Goal: Information Seeking & Learning: Find specific fact

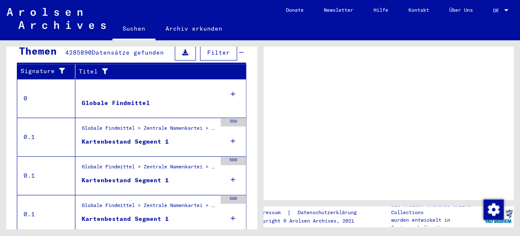
scroll to position [223, 0]
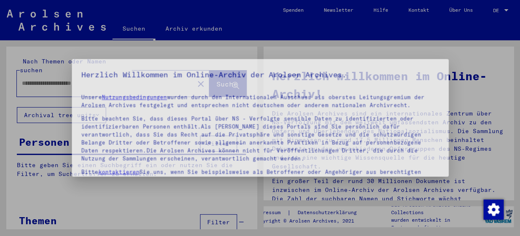
type input "********"
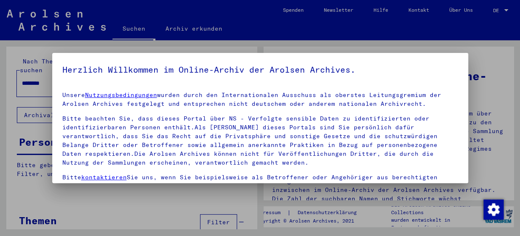
click at [253, 63] on h5 "Herzlich Willkommen im Online-Archiv der Arolsen Archives." at bounding box center [259, 69] width 395 height 13
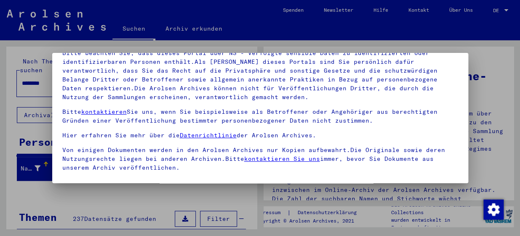
scroll to position [76, 0]
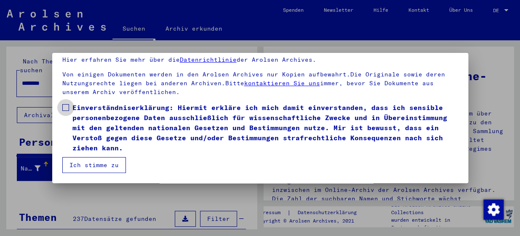
click at [85, 112] on span "Einverständniserklärung: Hiermit erkläre ich mich damit einverstanden, dass ich…" at bounding box center [264, 128] width 385 height 50
click at [85, 164] on button "Ich stimme zu" at bounding box center [94, 165] width 64 height 16
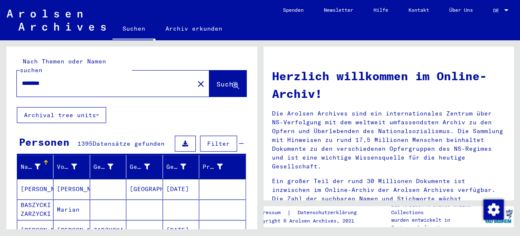
click at [3, 128] on div "Nach Themen oder Namen suchen ******** close Suche Archival tree units Personen…" at bounding box center [130, 134] width 260 height 189
click at [7, 134] on yv-its-grid-expansion-panel "Personen 1395 Datensätze gefunden Filter Nachname Vorname Geburtsname Geburt‏ G…" at bounding box center [131, 224] width 250 height 180
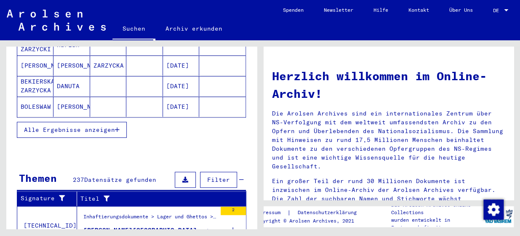
click at [36, 128] on div "Alle Ergebnisse anzeigen" at bounding box center [131, 130] width 229 height 24
click at [56, 126] on span "Alle Ergebnisse anzeigen" at bounding box center [69, 130] width 91 height 8
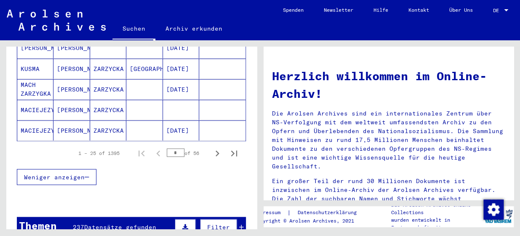
scroll to position [558, 0]
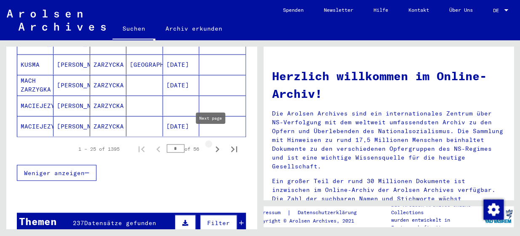
click at [213, 143] on icon "Next page" at bounding box center [217, 149] width 12 height 12
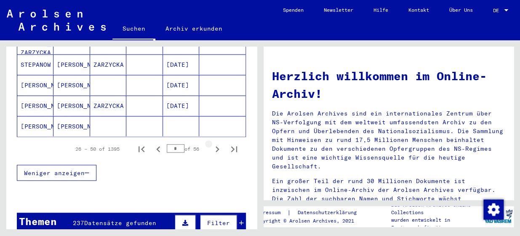
click at [213, 143] on icon "Next page" at bounding box center [217, 149] width 12 height 12
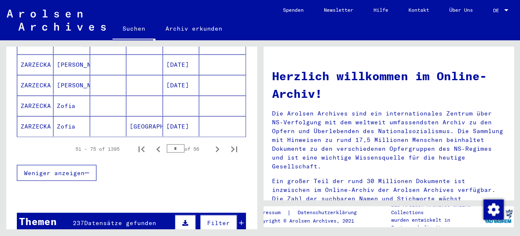
click at [143, 96] on mat-cell at bounding box center [144, 106] width 36 height 20
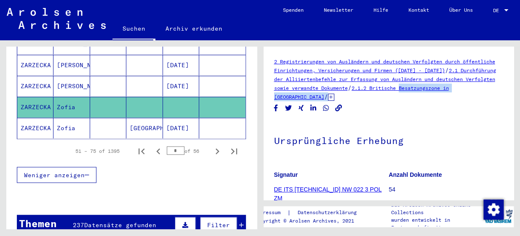
drag, startPoint x: 514, startPoint y: 84, endPoint x: 513, endPoint y: 99, distance: 15.2
click at [513, 99] on div "2 Registrierungen von Ausländern und deutschen Verfolgten durch öffentliche Ein…" at bounding box center [390, 134] width 260 height 189
drag, startPoint x: 513, startPoint y: 99, endPoint x: 480, endPoint y: 122, distance: 39.8
click at [480, 122] on h1 "Ursprüngliche Erhebung" at bounding box center [388, 140] width 229 height 37
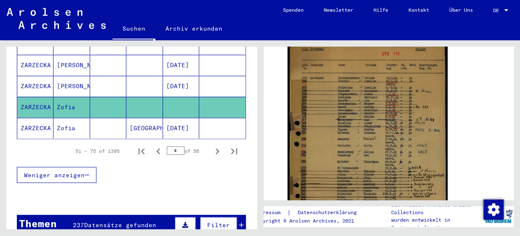
scroll to position [187, 0]
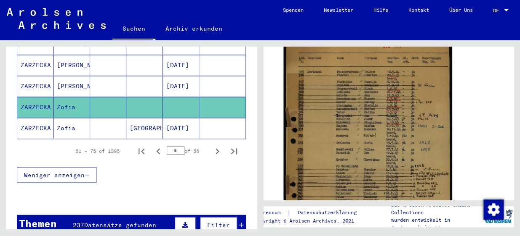
click at [350, 153] on img at bounding box center [367, 156] width 168 height 246
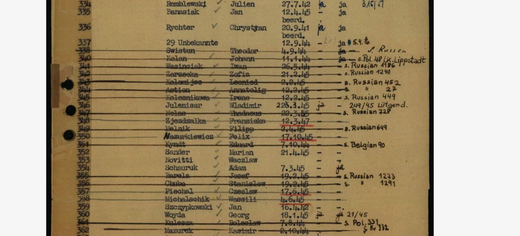
drag, startPoint x: 258, startPoint y: 132, endPoint x: 255, endPoint y: 115, distance: 17.1
click at [255, 117] on img at bounding box center [260, 97] width 416 height 152
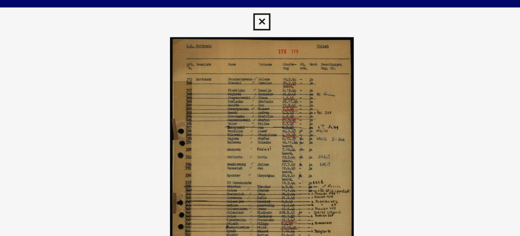
click at [259, 12] on icon at bounding box center [260, 13] width 10 height 10
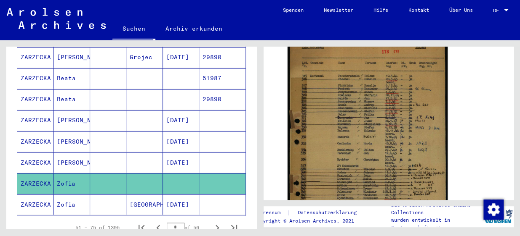
scroll to position [505, 0]
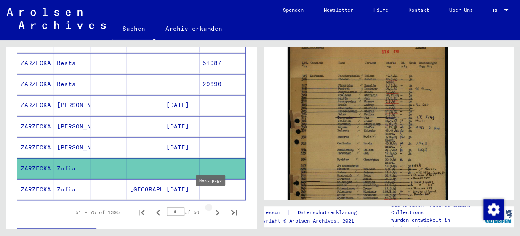
click at [211, 207] on icon "Next page" at bounding box center [217, 213] width 12 height 12
type input "*"
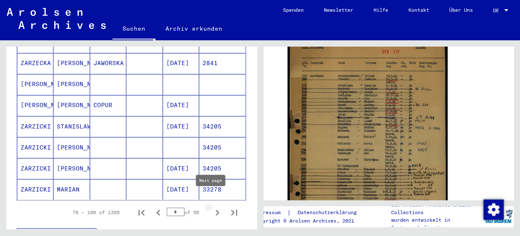
click at [211, 207] on icon "Next page" at bounding box center [217, 213] width 12 height 12
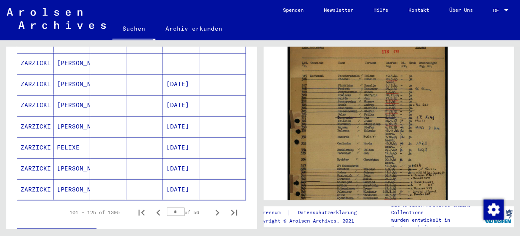
scroll to position [520, 0]
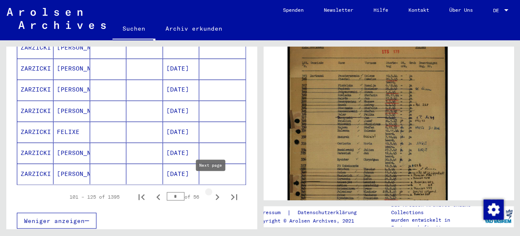
click at [211, 191] on icon "Next page" at bounding box center [217, 197] width 12 height 12
type input "*"
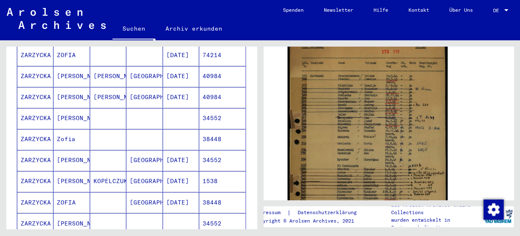
scroll to position [413, 0]
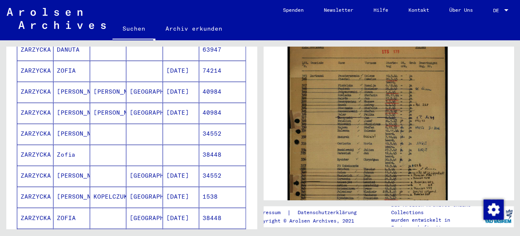
click at [133, 145] on mat-cell at bounding box center [144, 155] width 36 height 21
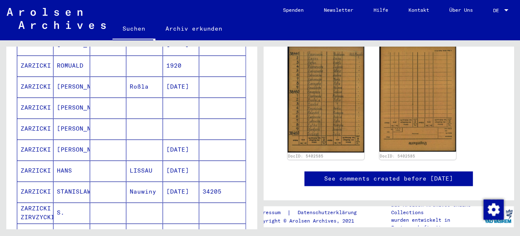
scroll to position [21, 0]
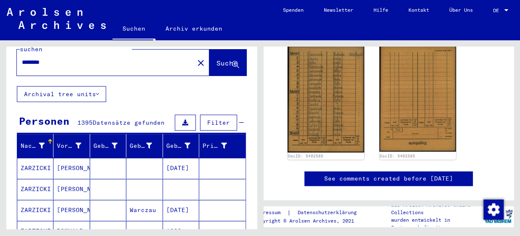
click at [69, 58] on input "********" at bounding box center [105, 62] width 167 height 9
click at [212, 59] on button "Suche" at bounding box center [227, 63] width 37 height 26
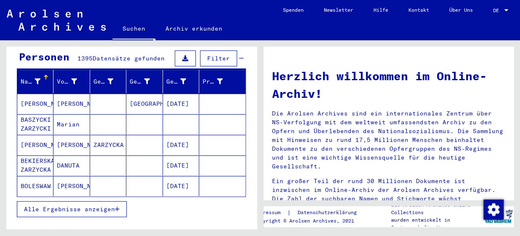
scroll to position [84, 0]
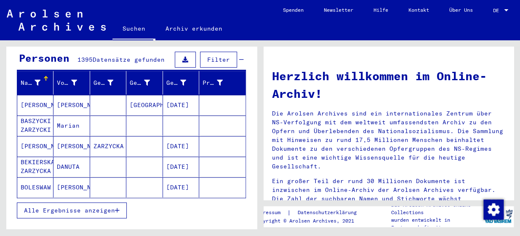
click at [102, 207] on span "Alle Ergebnisse anzeigen" at bounding box center [69, 211] width 91 height 8
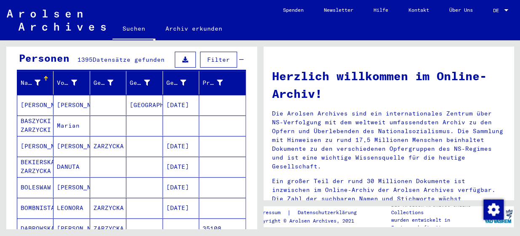
scroll to position [0, 0]
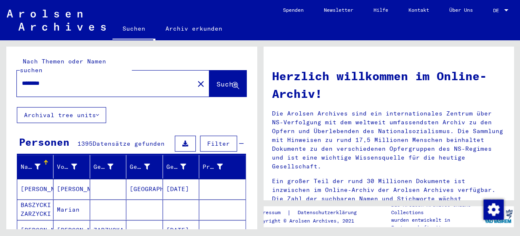
click at [73, 79] on input "********" at bounding box center [103, 83] width 162 height 9
click at [50, 79] on input "********" at bounding box center [103, 83] width 162 height 9
click at [50, 79] on input "*" at bounding box center [103, 83] width 162 height 9
type input "**********"
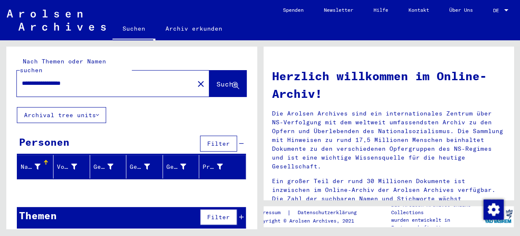
scroll to position [13, 0]
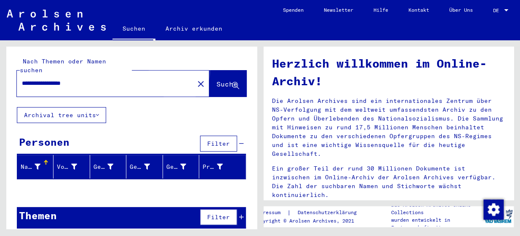
click at [216, 80] on span "Suche" at bounding box center [226, 84] width 21 height 8
click at [217, 80] on span "Suche" at bounding box center [226, 84] width 21 height 8
click at [145, 74] on div "**********" at bounding box center [100, 83] width 167 height 19
click at [144, 79] on input "**********" at bounding box center [103, 83] width 162 height 9
